Goal: Task Accomplishment & Management: Use online tool/utility

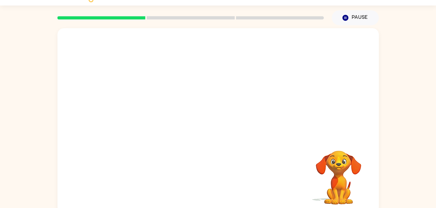
scroll to position [17, 0]
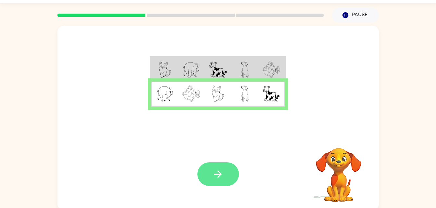
click at [216, 167] on button "button" at bounding box center [218, 175] width 42 height 24
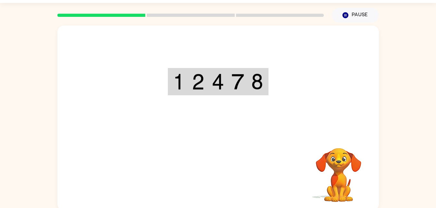
click at [171, 127] on div at bounding box center [217, 80] width 321 height 109
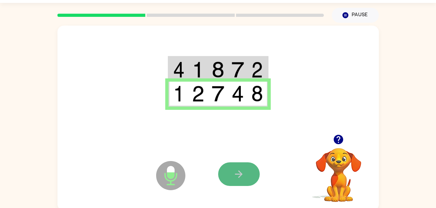
click at [225, 185] on button "button" at bounding box center [239, 175] width 42 height 24
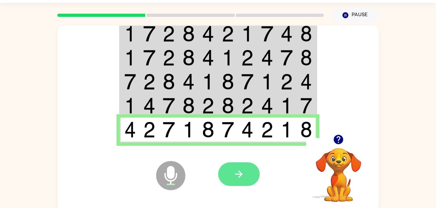
click at [233, 171] on icon "button" at bounding box center [238, 174] width 11 height 11
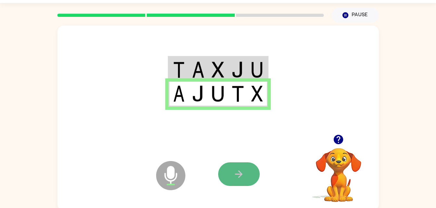
click at [241, 167] on button "button" at bounding box center [239, 175] width 42 height 24
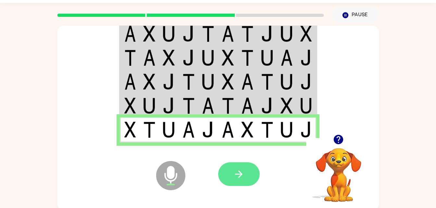
click at [234, 179] on icon "button" at bounding box center [238, 174] width 11 height 11
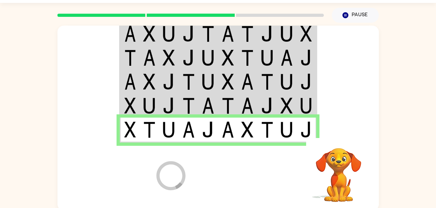
scroll to position [8, 0]
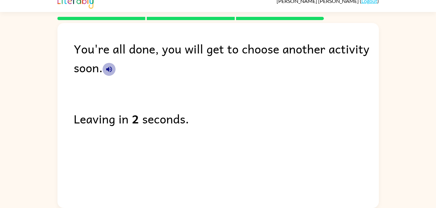
click at [111, 70] on icon "button" at bounding box center [109, 70] width 8 height 8
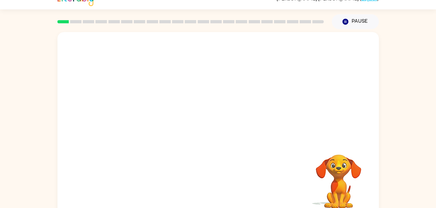
scroll to position [20, 0]
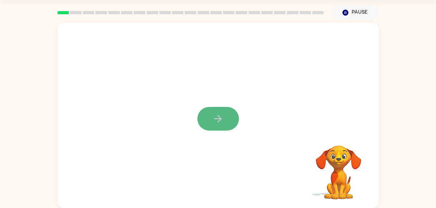
click at [220, 114] on icon "button" at bounding box center [217, 118] width 11 height 11
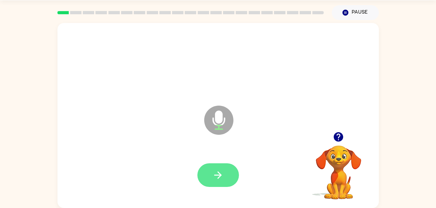
click at [215, 173] on icon "button" at bounding box center [217, 175] width 11 height 11
click at [211, 174] on button "button" at bounding box center [218, 176] width 42 height 24
click at [219, 177] on icon "button" at bounding box center [217, 175] width 7 height 7
click at [231, 171] on button "button" at bounding box center [218, 176] width 42 height 24
click at [222, 174] on icon "button" at bounding box center [217, 175] width 11 height 11
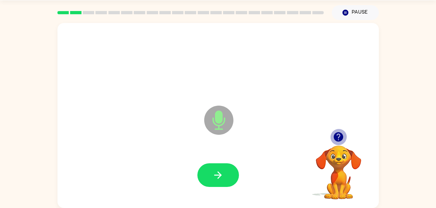
click at [338, 139] on icon "button" at bounding box center [338, 136] width 9 height 9
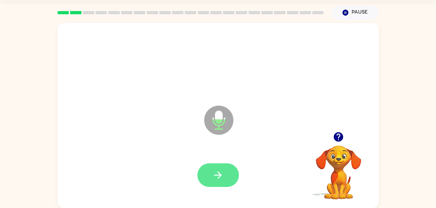
click at [228, 166] on button "button" at bounding box center [218, 176] width 42 height 24
click at [229, 170] on button "button" at bounding box center [218, 176] width 42 height 24
click at [222, 173] on icon "button" at bounding box center [217, 175] width 11 height 11
click at [233, 172] on button "button" at bounding box center [218, 176] width 42 height 24
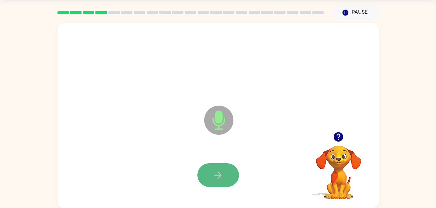
click at [227, 172] on button "button" at bounding box center [218, 176] width 42 height 24
click at [218, 175] on icon "button" at bounding box center [217, 175] width 7 height 7
click at [220, 174] on icon "button" at bounding box center [217, 175] width 7 height 7
click at [221, 174] on icon "button" at bounding box center [217, 175] width 11 height 11
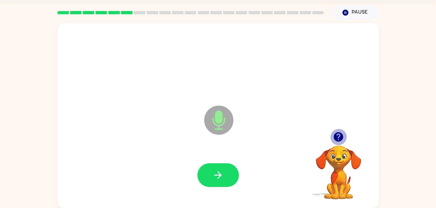
click at [340, 137] on icon "button" at bounding box center [338, 136] width 9 height 9
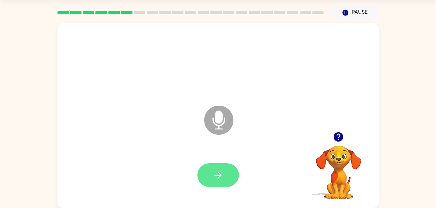
click at [226, 178] on button "button" at bounding box center [218, 176] width 42 height 24
click at [232, 181] on button "button" at bounding box center [218, 176] width 42 height 24
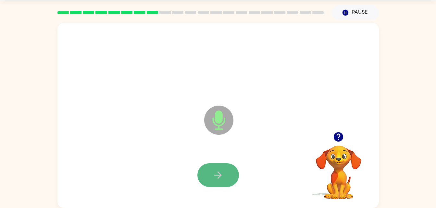
click at [216, 177] on icon "button" at bounding box center [217, 175] width 11 height 11
click at [217, 177] on icon "button" at bounding box center [217, 175] width 11 height 11
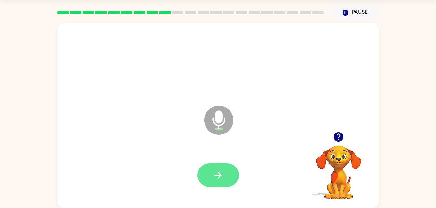
click at [223, 178] on icon "button" at bounding box center [217, 175] width 11 height 11
click at [216, 181] on button "button" at bounding box center [218, 176] width 42 height 24
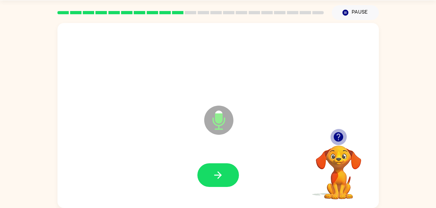
click at [340, 136] on icon "button" at bounding box center [338, 136] width 11 height 11
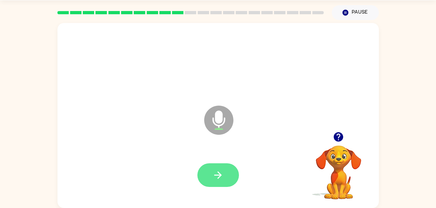
click at [222, 169] on button "button" at bounding box center [218, 176] width 42 height 24
drag, startPoint x: 292, startPoint y: 184, endPoint x: 269, endPoint y: 175, distance: 25.1
click at [269, 175] on div at bounding box center [218, 175] width 308 height 53
click at [229, 173] on button "button" at bounding box center [218, 176] width 42 height 24
click at [231, 175] on button "button" at bounding box center [218, 176] width 42 height 24
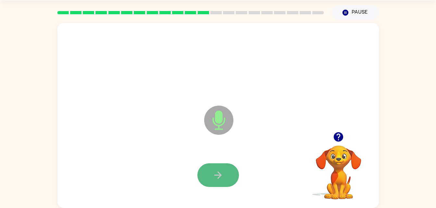
click at [223, 171] on icon "button" at bounding box center [217, 175] width 11 height 11
click at [222, 170] on icon "button" at bounding box center [217, 175] width 11 height 11
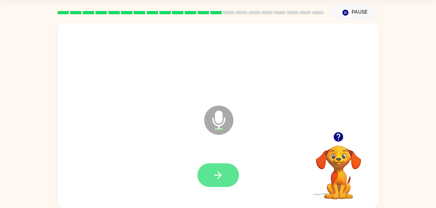
click at [229, 174] on button "button" at bounding box center [218, 176] width 42 height 24
click at [232, 172] on button "button" at bounding box center [218, 176] width 42 height 24
click at [227, 175] on button "button" at bounding box center [218, 176] width 42 height 24
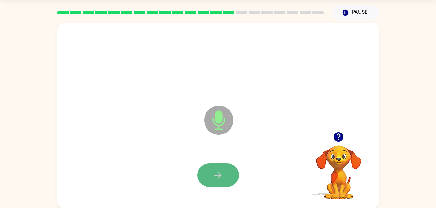
click at [222, 174] on icon "button" at bounding box center [217, 175] width 11 height 11
click at [232, 179] on button "button" at bounding box center [218, 176] width 42 height 24
click at [225, 176] on button "button" at bounding box center [218, 176] width 42 height 24
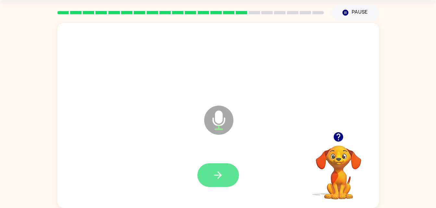
click at [227, 174] on button "button" at bounding box center [218, 176] width 42 height 24
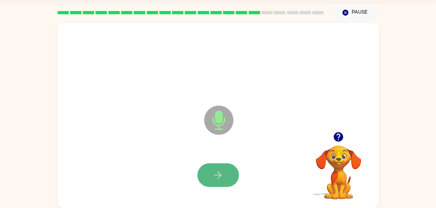
click at [226, 173] on button "button" at bounding box center [218, 176] width 42 height 24
click at [229, 174] on button "button" at bounding box center [218, 176] width 42 height 24
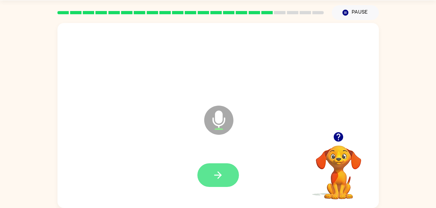
click at [213, 176] on icon "button" at bounding box center [217, 175] width 11 height 11
click at [220, 166] on button "button" at bounding box center [218, 176] width 42 height 24
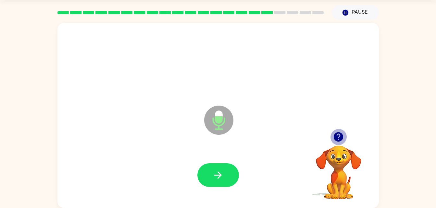
click at [341, 138] on icon "button" at bounding box center [338, 136] width 9 height 9
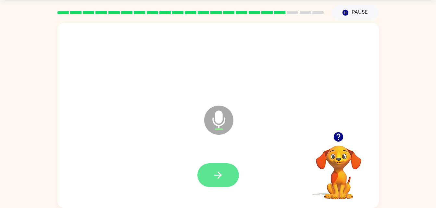
click at [232, 172] on button "button" at bounding box center [218, 176] width 42 height 24
click at [233, 169] on button "button" at bounding box center [218, 176] width 42 height 24
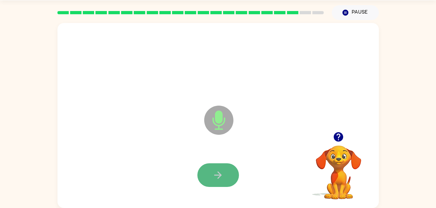
click at [230, 171] on button "button" at bounding box center [218, 176] width 42 height 24
click at [341, 139] on icon "button" at bounding box center [338, 136] width 9 height 9
click at [231, 172] on button "button" at bounding box center [218, 176] width 42 height 24
click at [223, 177] on icon "button" at bounding box center [217, 175] width 11 height 11
click at [231, 173] on button "button" at bounding box center [218, 176] width 42 height 24
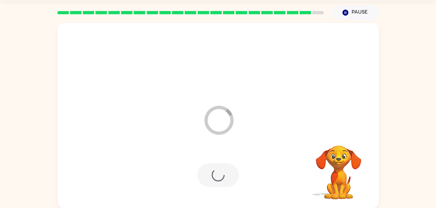
scroll to position [8, 0]
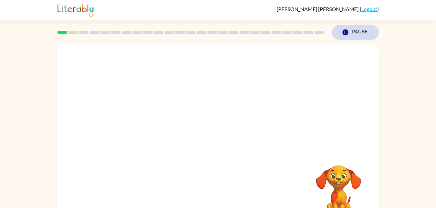
click at [359, 33] on button "Pause Pause" at bounding box center [355, 32] width 47 height 15
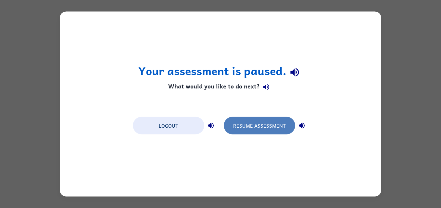
click at [254, 118] on button "Resume Assessment" at bounding box center [259, 126] width 71 height 18
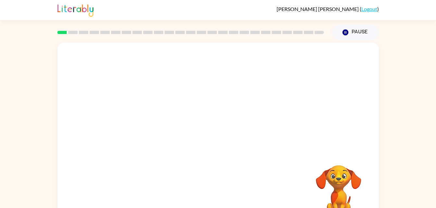
click at [87, 9] on img at bounding box center [75, 10] width 36 height 14
